Goal: Complete application form

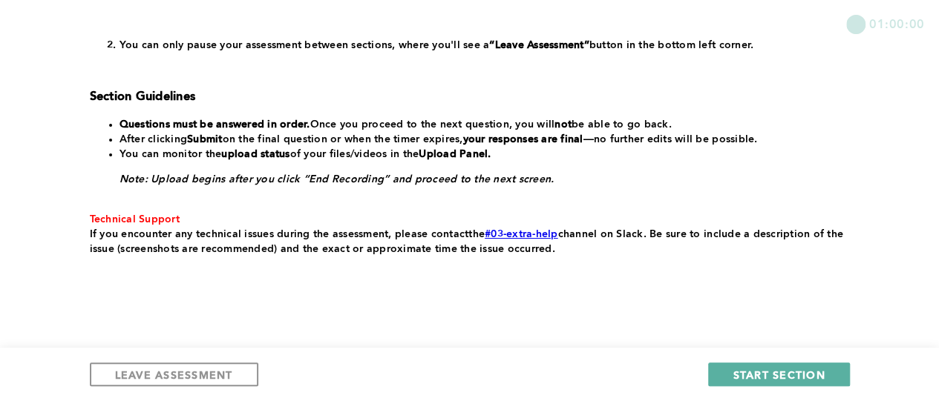
scroll to position [413, 0]
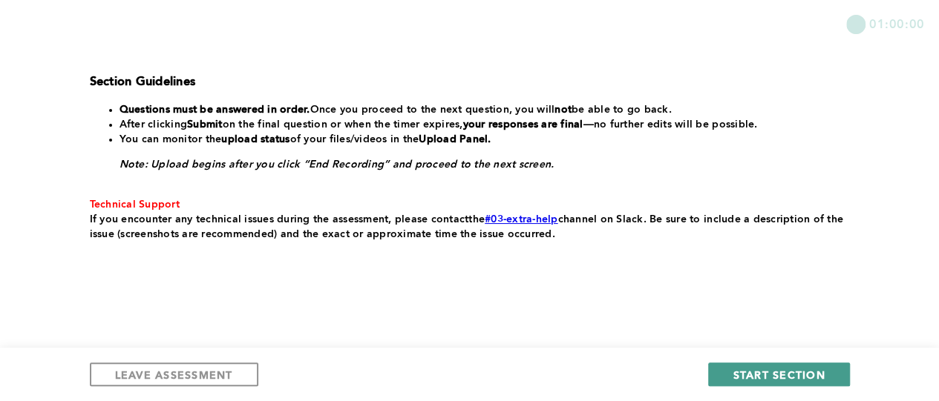
click at [793, 367] on button "START SECTION" at bounding box center [778, 375] width 141 height 24
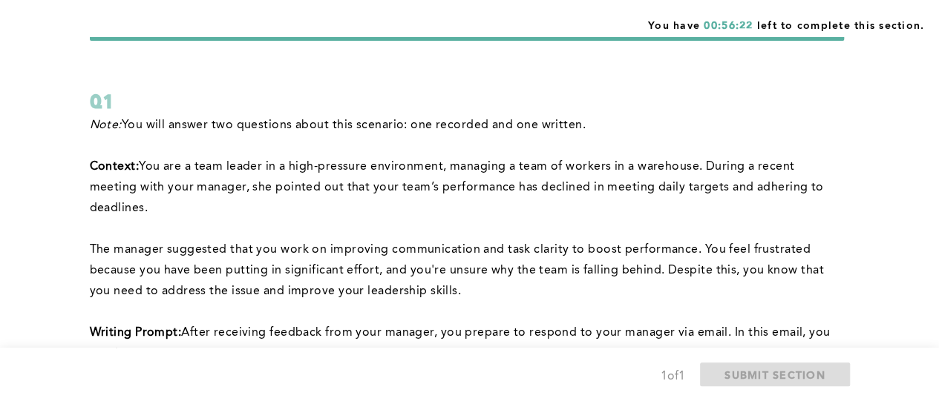
scroll to position [74, 0]
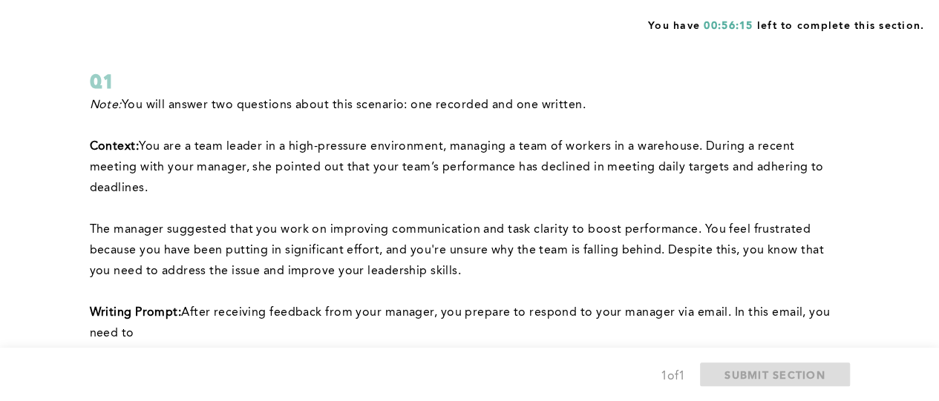
drag, startPoint x: 536, startPoint y: 163, endPoint x: 564, endPoint y: 186, distance: 36.9
click at [564, 186] on p "﻿Context: You are a team leader in a high-pressure environment, managing a team…" at bounding box center [467, 168] width 754 height 62
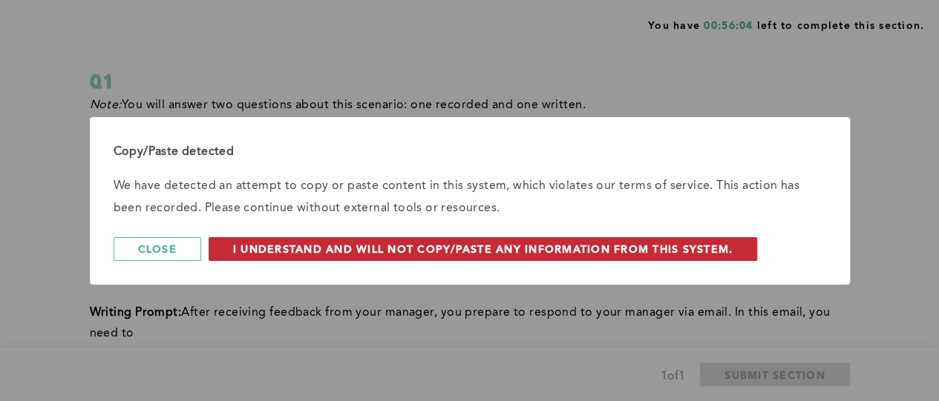
click at [397, 246] on span "I understand and will not copy/paste any information from this system." at bounding box center [483, 249] width 500 height 14
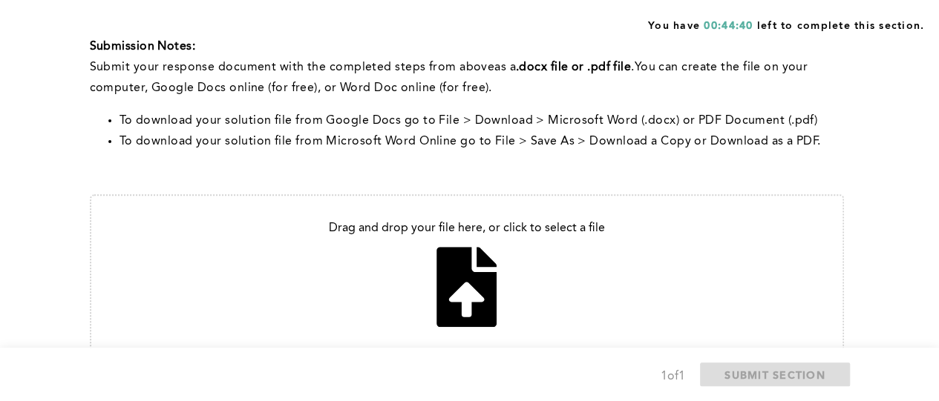
scroll to position [554, 0]
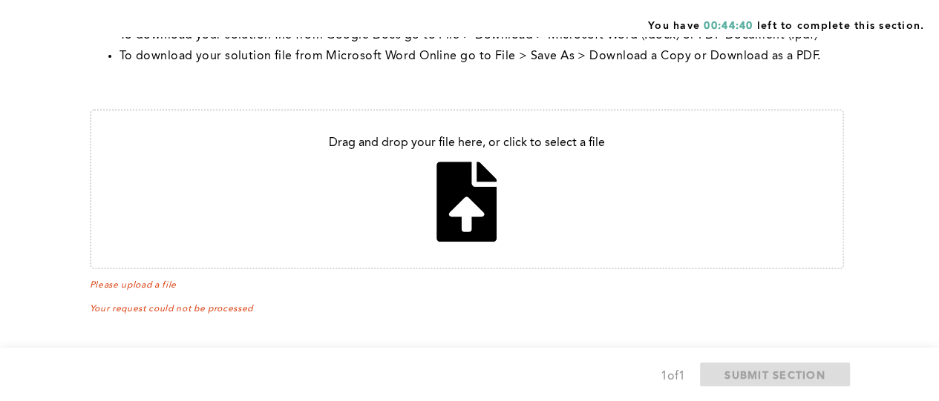
click at [464, 191] on input "file" at bounding box center [466, 189] width 751 height 157
type input "C:\fakepath\decline in meeting daily targets.docx"
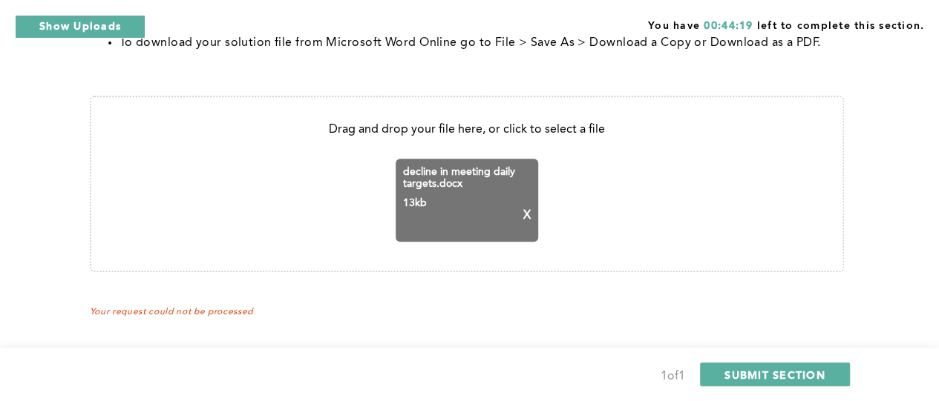
scroll to position [570, 0]
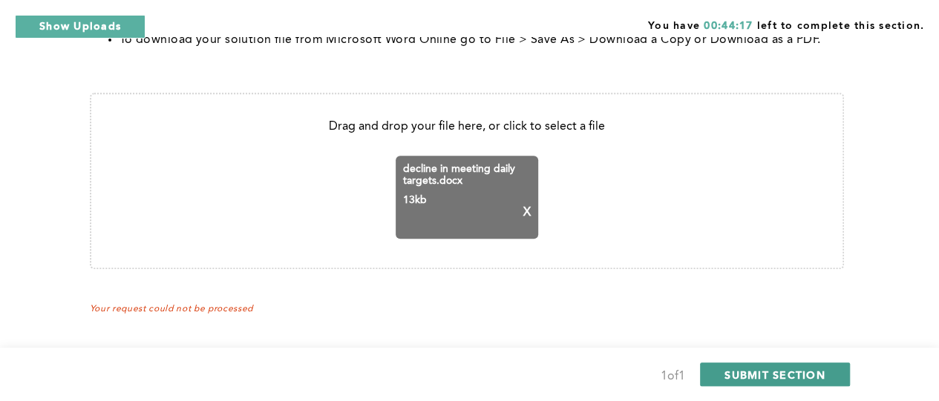
click at [758, 376] on span "SUBMIT SECTION" at bounding box center [774, 375] width 101 height 14
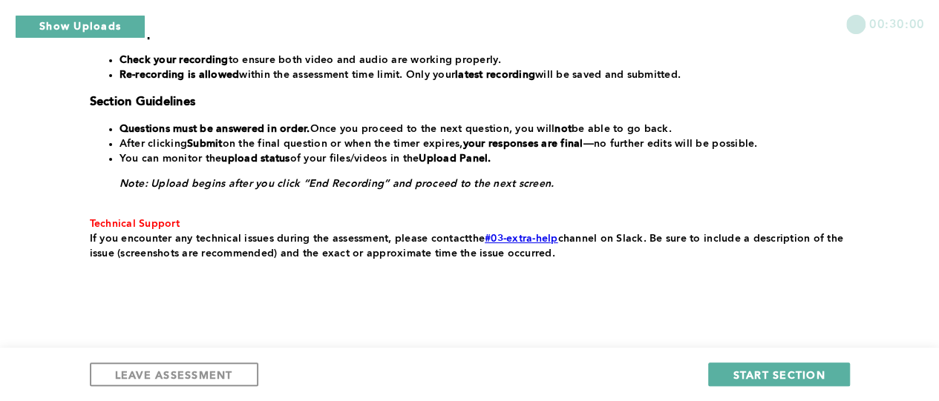
scroll to position [425, 0]
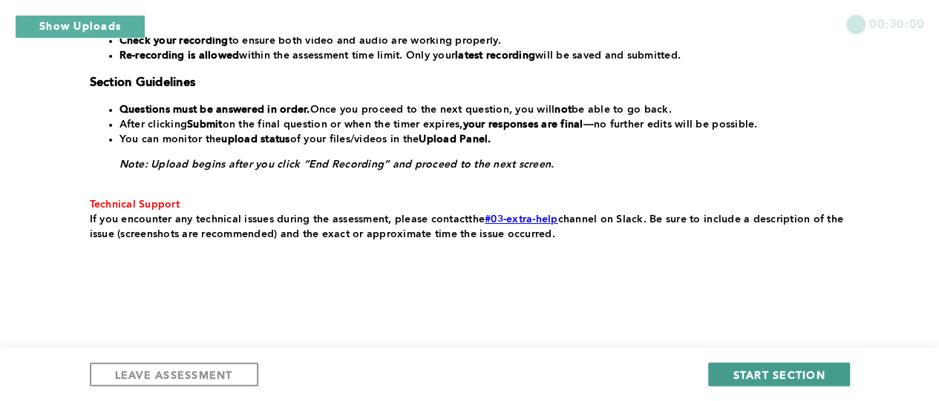
click at [767, 370] on span "START SECTION" at bounding box center [778, 375] width 92 height 14
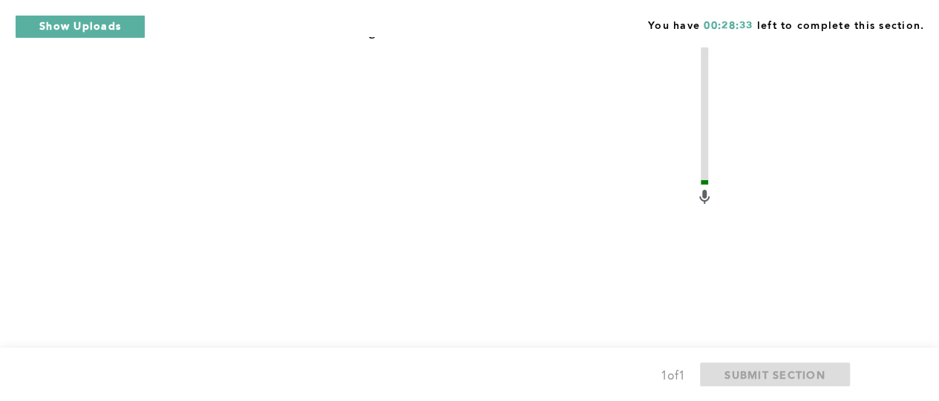
scroll to position [744, 0]
click at [468, 192] on video at bounding box center [457, 161] width 475 height 356
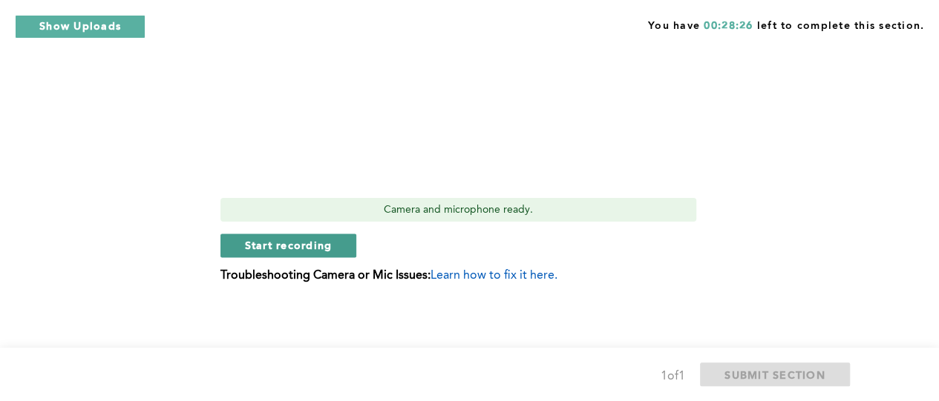
click at [319, 241] on span "Start recording" at bounding box center [289, 245] width 88 height 14
click at [270, 250] on span "Stop recording" at bounding box center [288, 245] width 87 height 14
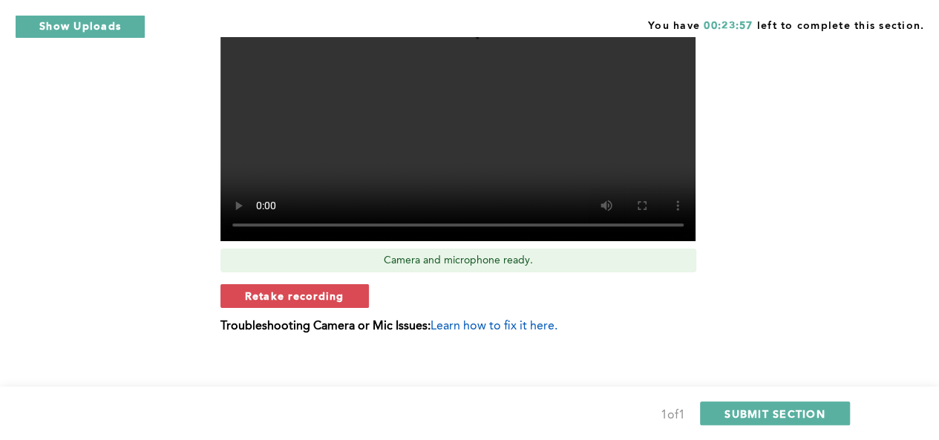
scroll to position [853, 0]
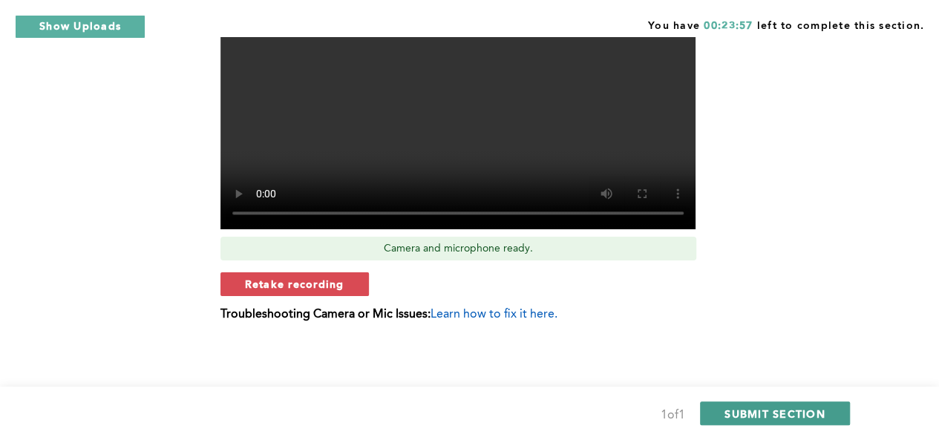
click at [771, 401] on span "SUBMIT SECTION" at bounding box center [774, 414] width 101 height 14
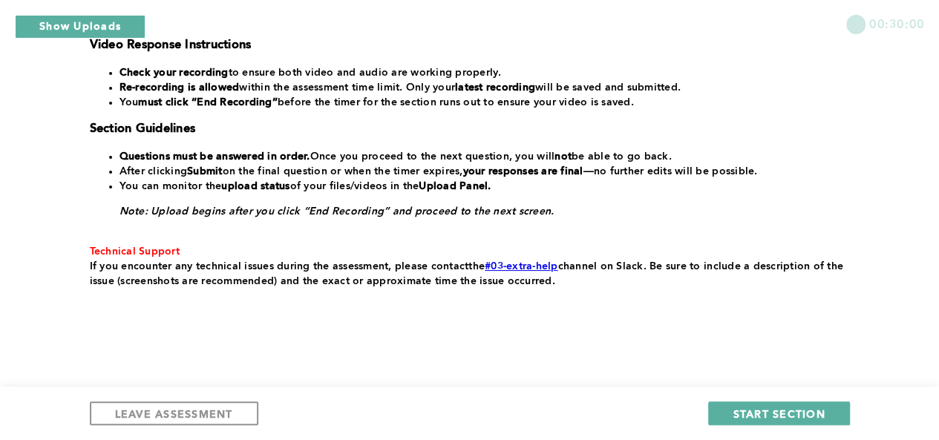
scroll to position [399, 0]
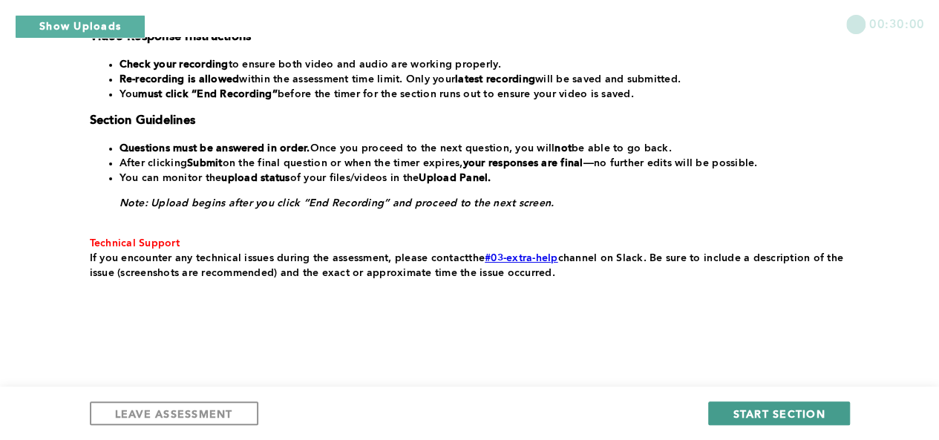
click at [802, 401] on span "START SECTION" at bounding box center [778, 414] width 92 height 14
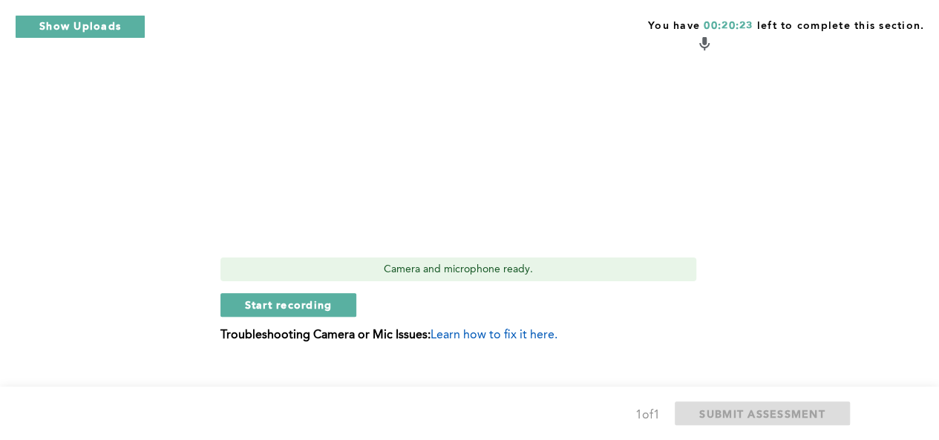
scroll to position [604, 0]
click at [319, 298] on span "Start recording" at bounding box center [289, 305] width 88 height 14
click at [340, 293] on button "Stop recording" at bounding box center [288, 305] width 136 height 24
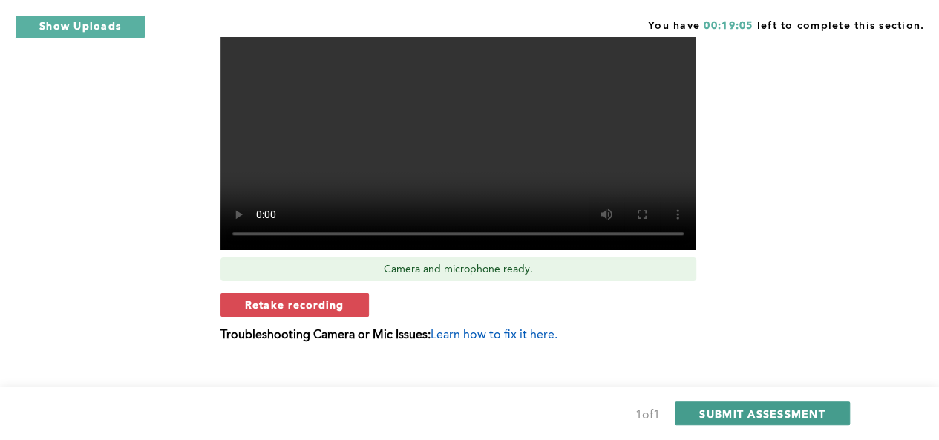
click at [753, 401] on span "SUBMIT ASSESSMENT" at bounding box center [761, 414] width 125 height 14
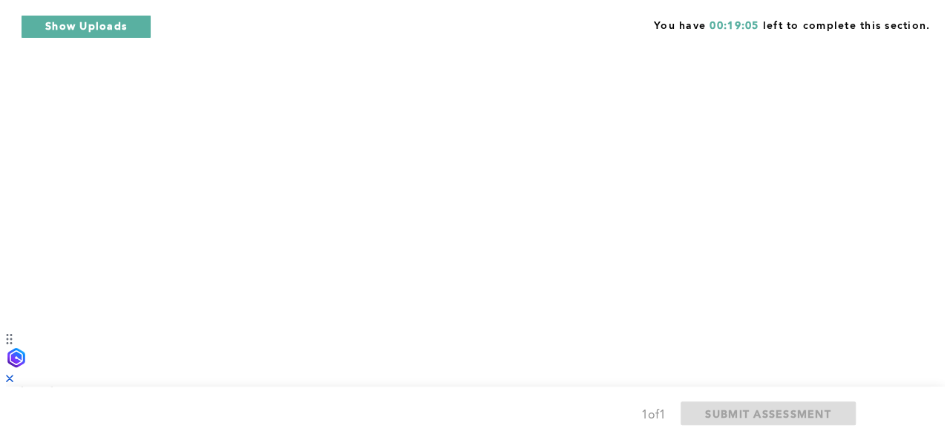
scroll to position [0, 0]
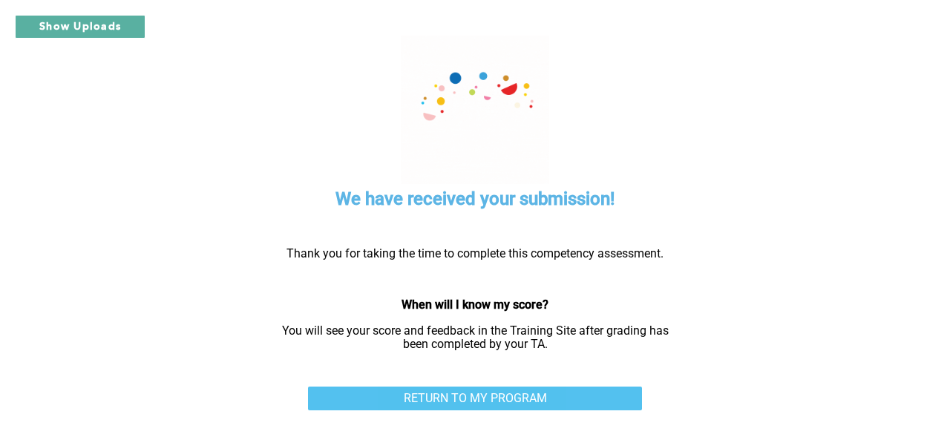
click at [522, 393] on link "RETURN TO MY PROGRAM" at bounding box center [475, 399] width 334 height 24
